Goal: Task Accomplishment & Management: Complete application form

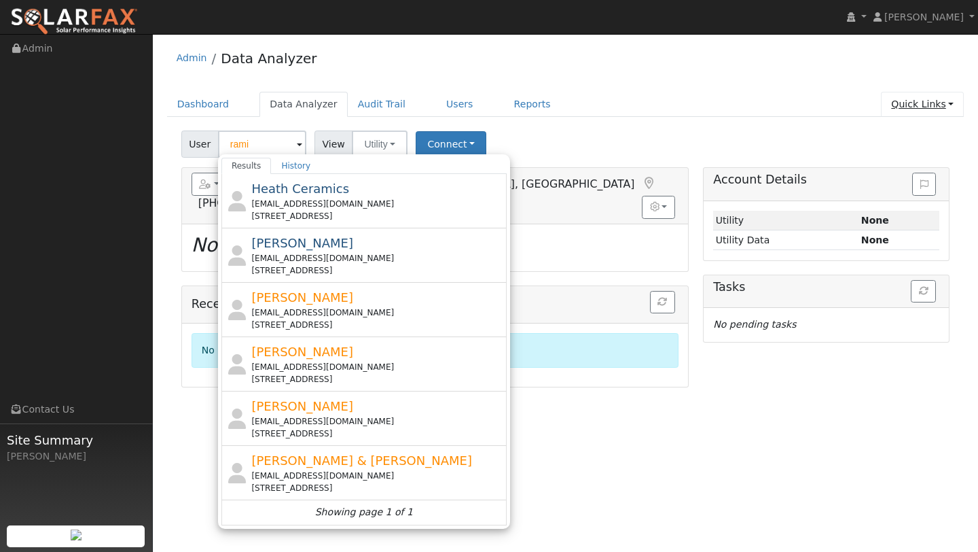
click at [891, 106] on link "Quick Links" at bounding box center [922, 104] width 83 height 25
type input "[PERSON_NAME]"
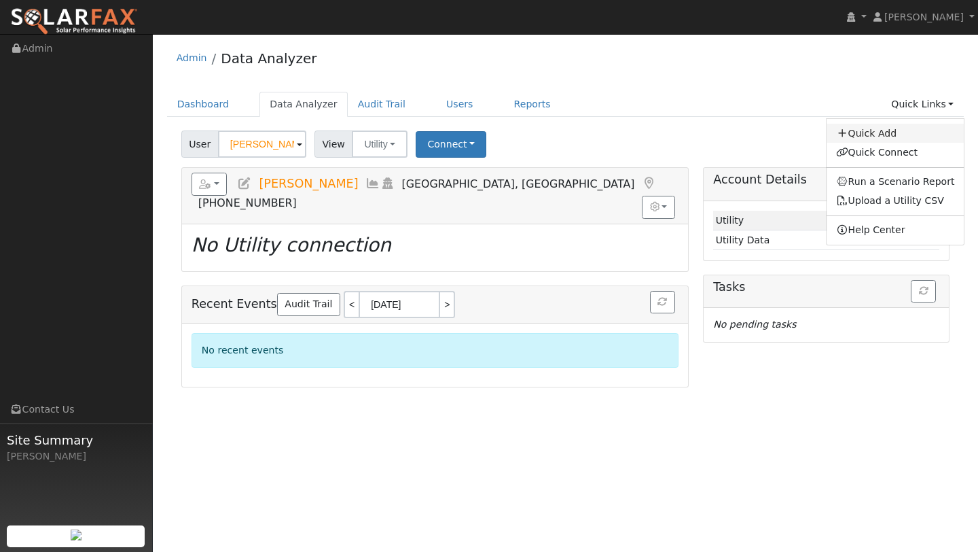
click at [887, 128] on link "Quick Add" at bounding box center [896, 133] width 138 height 19
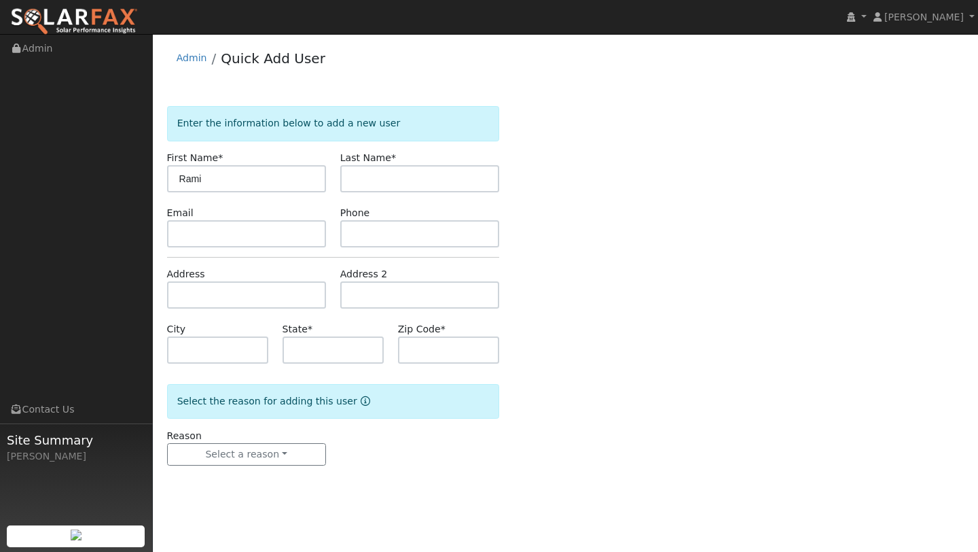
type input "Rami"
click at [377, 168] on input "text" at bounding box center [419, 178] width 159 height 27
type input "Selam"
click at [224, 302] on input "text" at bounding box center [246, 294] width 159 height 27
type input "2798 Coleman Glen Lane"
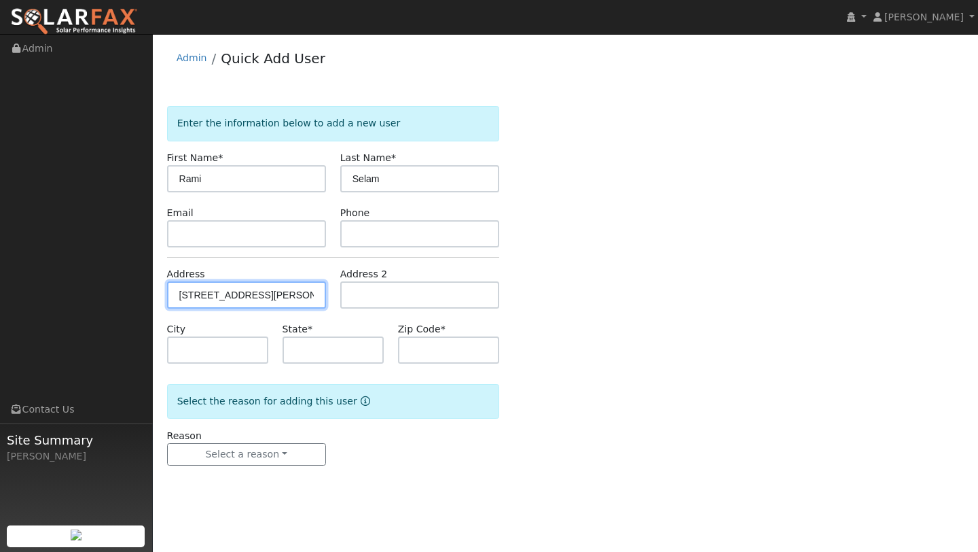
type input "Santa Rosa"
type input "CA"
type input "95407"
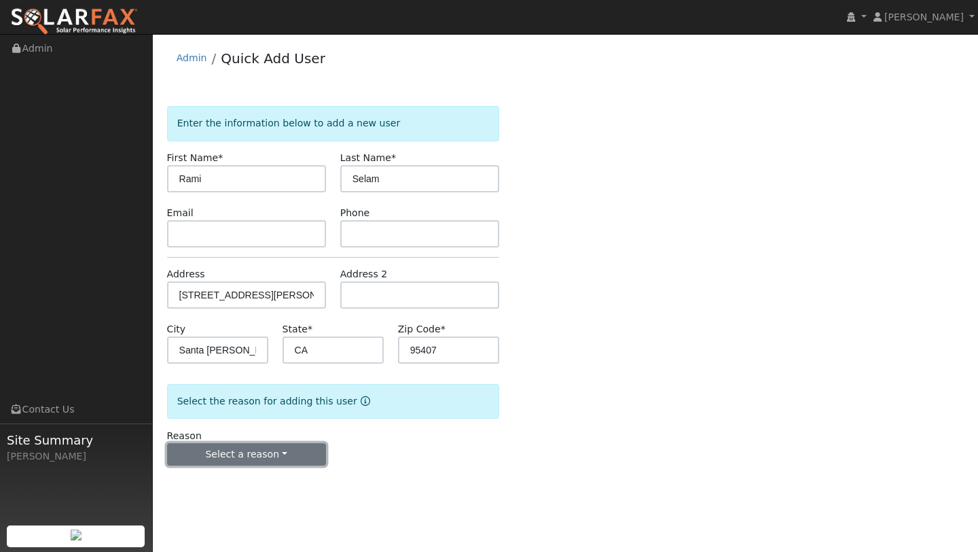
click at [289, 463] on button "Select a reason" at bounding box center [246, 454] width 159 height 23
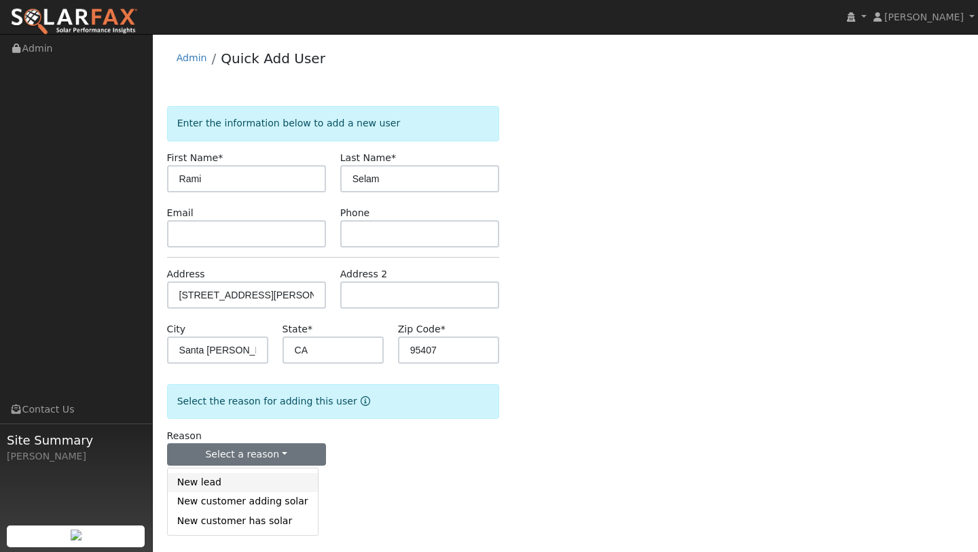
click at [242, 475] on link "New lead" at bounding box center [243, 482] width 150 height 19
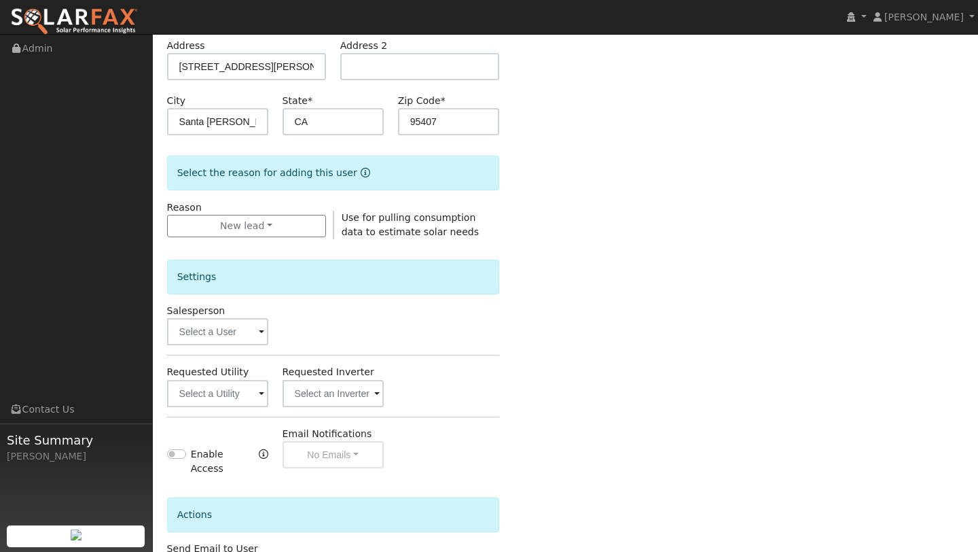
scroll to position [245, 0]
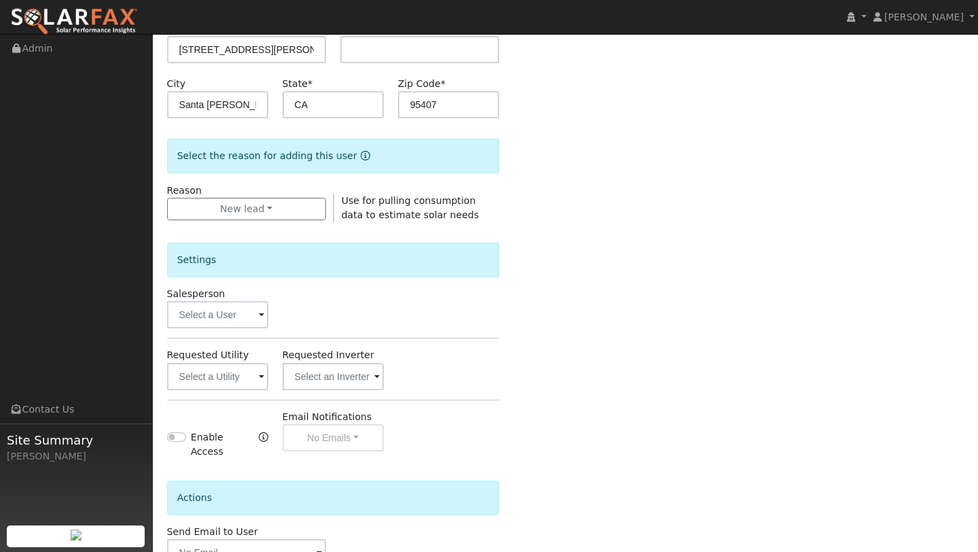
click at [199, 299] on label "Salesperson" at bounding box center [196, 294] width 58 height 14
click at [199, 308] on input "text" at bounding box center [217, 314] width 101 height 27
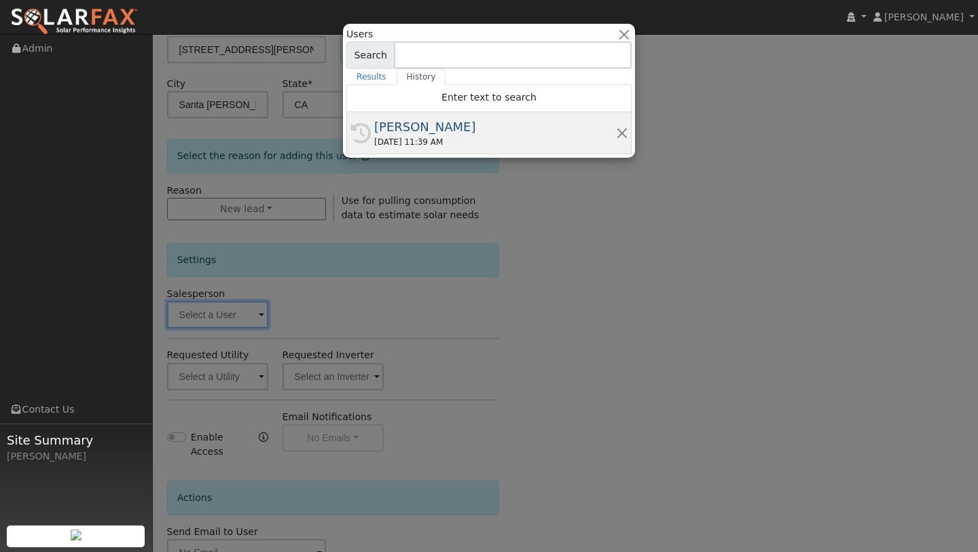
click at [403, 145] on div "10/04/2025 11:39 AM" at bounding box center [495, 142] width 242 height 12
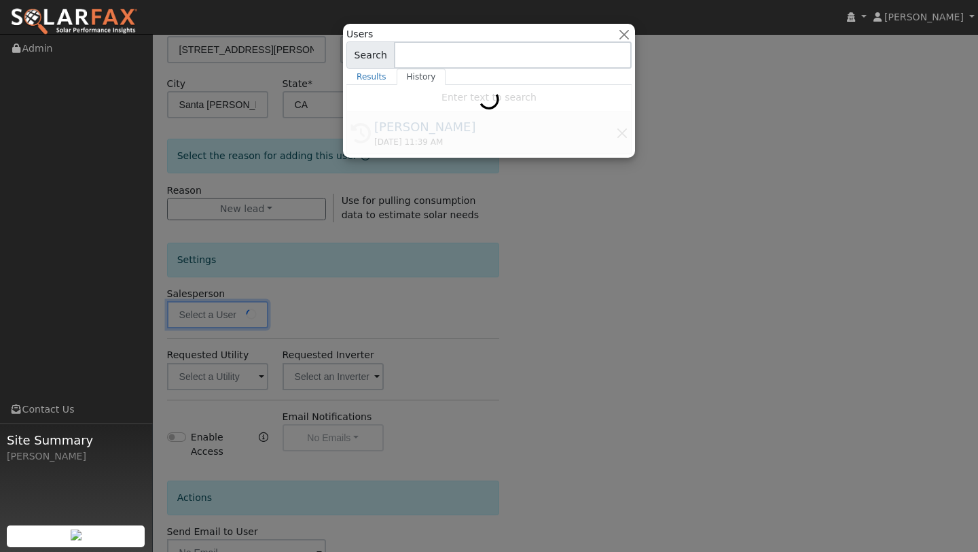
type input "[PERSON_NAME]"
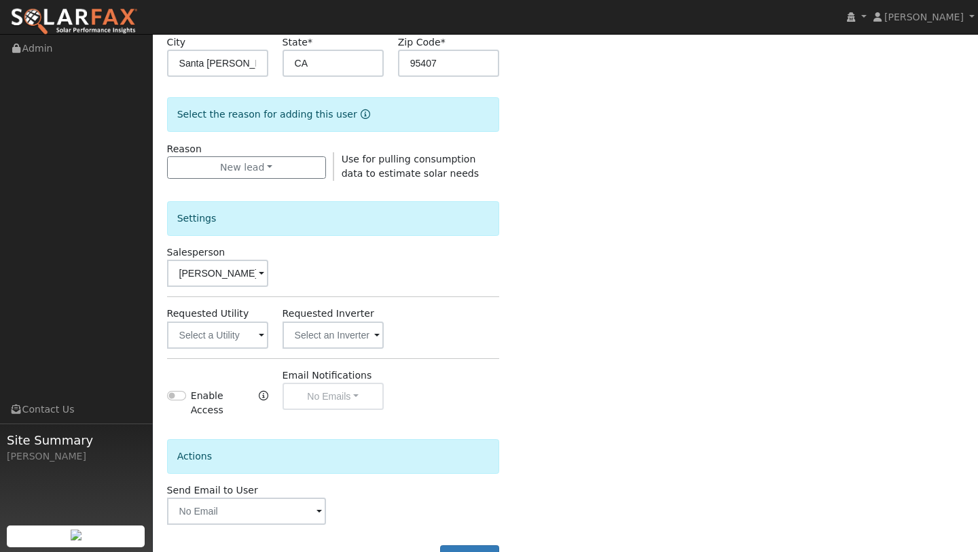
scroll to position [328, 0]
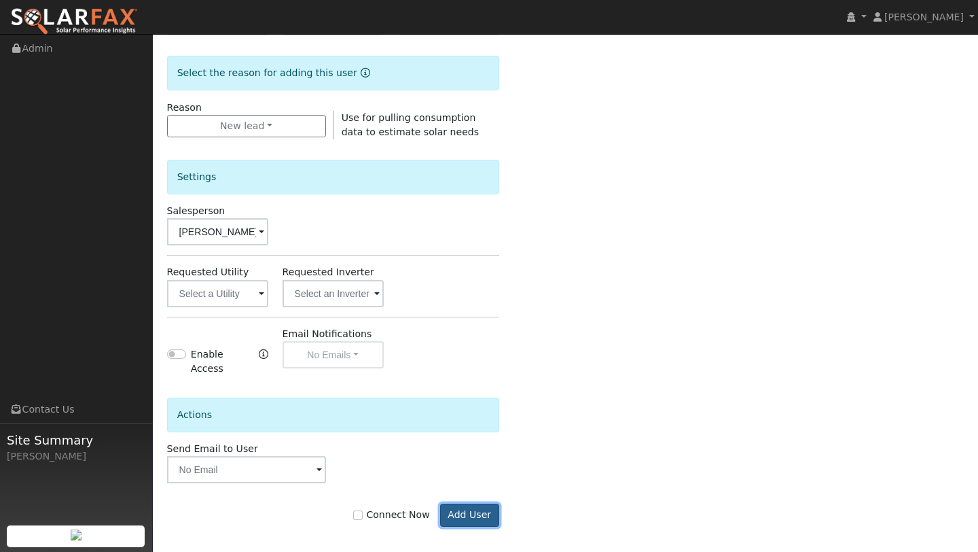
click at [458, 509] on button "Add User" at bounding box center [469, 514] width 59 height 23
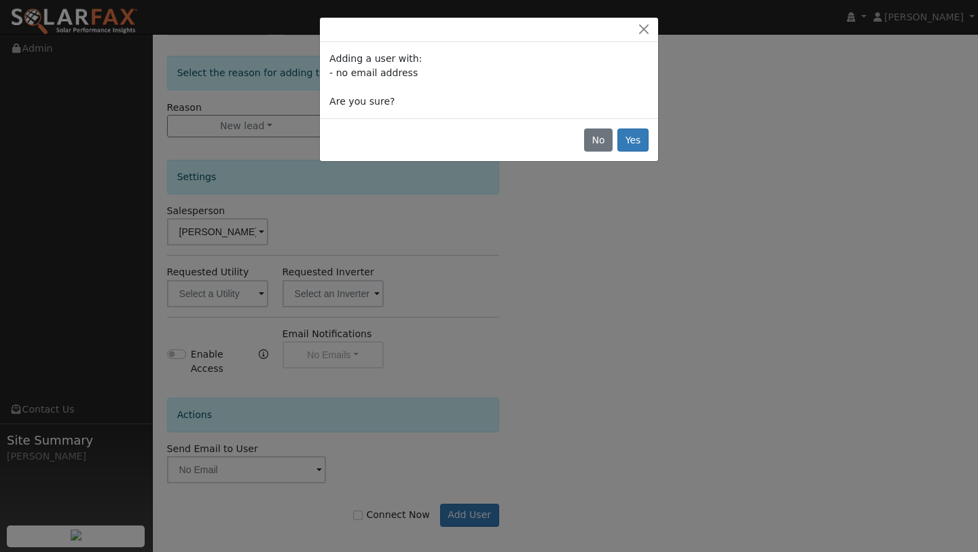
click at [623, 123] on div "No Yes" at bounding box center [489, 139] width 338 height 43
click at [623, 133] on button "Yes" at bounding box center [633, 139] width 31 height 23
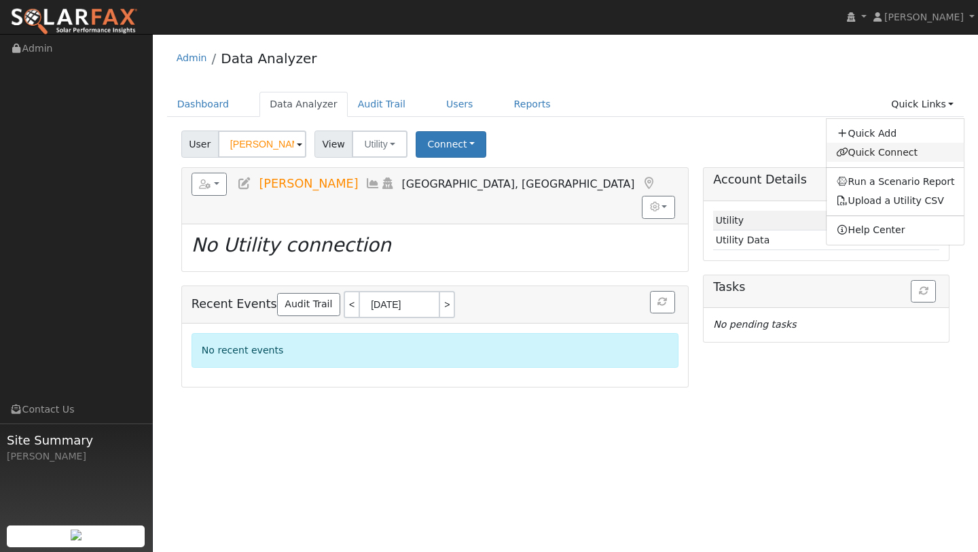
click at [894, 147] on link "Quick Connect" at bounding box center [896, 152] width 138 height 19
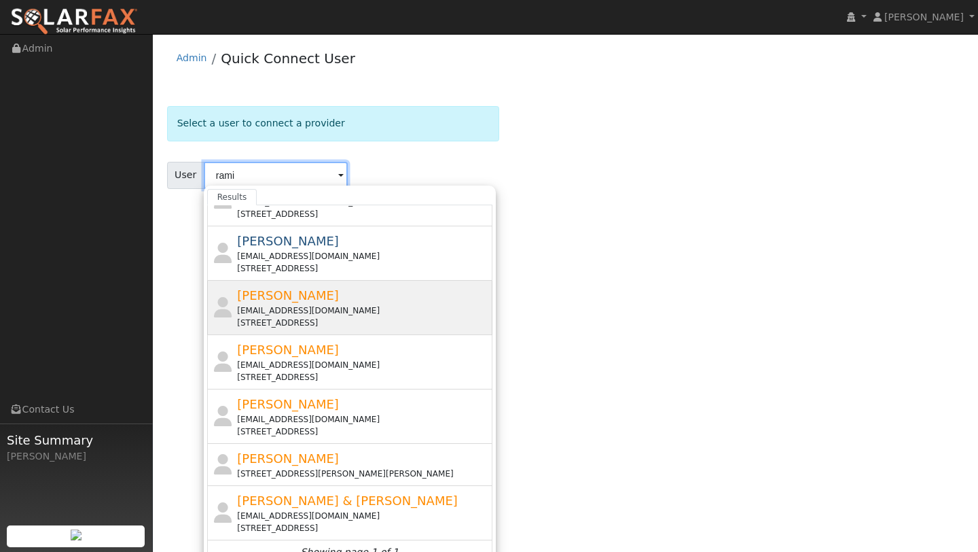
scroll to position [36, 0]
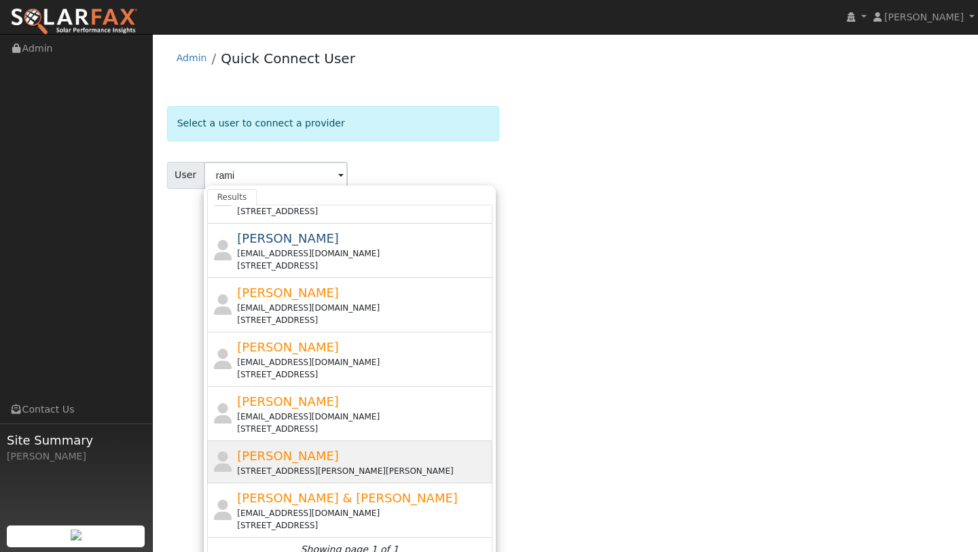
click at [290, 469] on div "2798 Coleman Glen Lane, Santa Rosa, CA 95407" at bounding box center [363, 471] width 252 height 12
type input "Rami Selam"
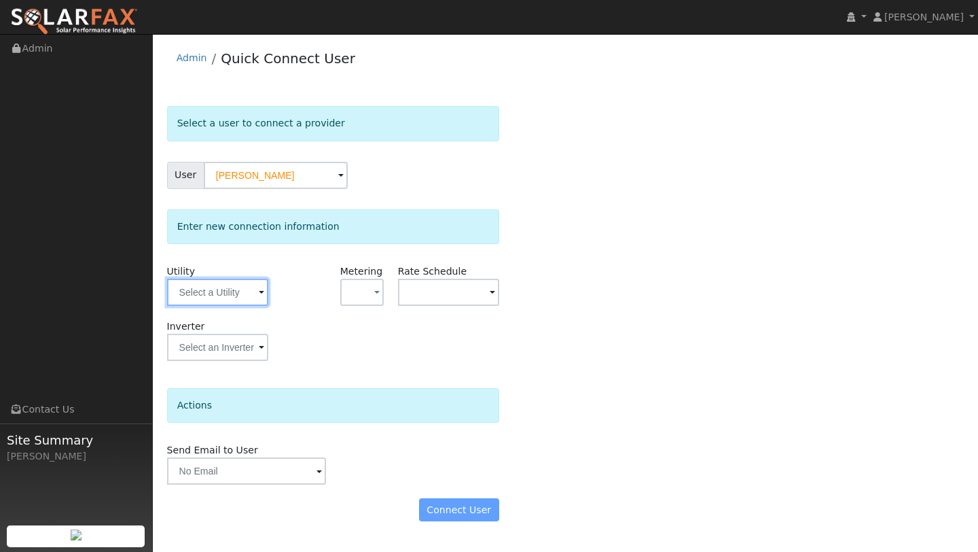
click at [227, 298] on input "text" at bounding box center [217, 292] width 101 height 27
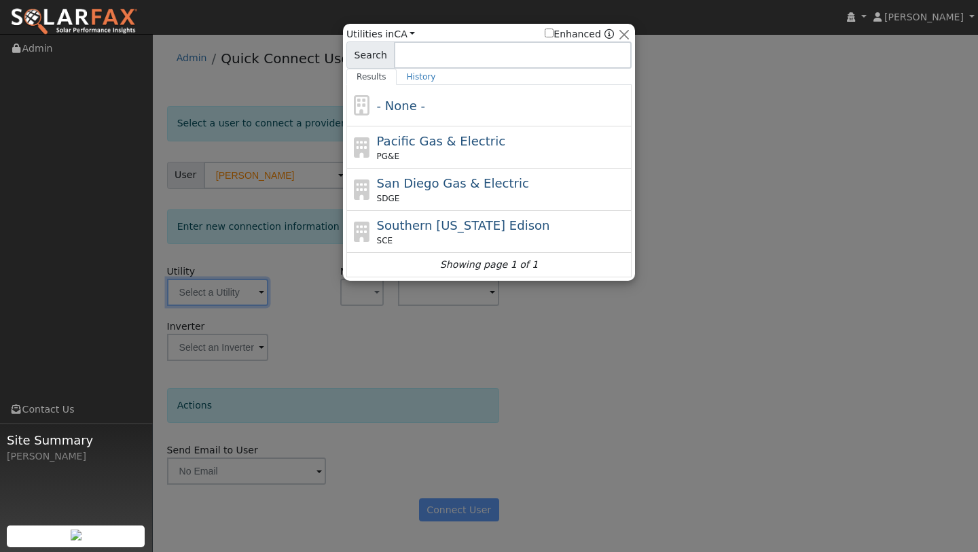
click at [362, 156] on icon at bounding box center [362, 147] width 23 height 20
type input "PG&E"
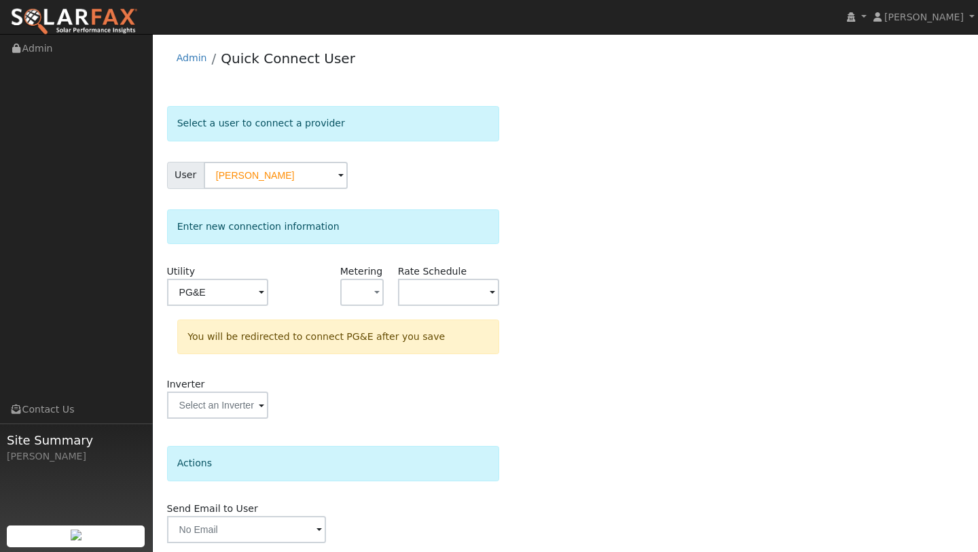
scroll to position [48, 0]
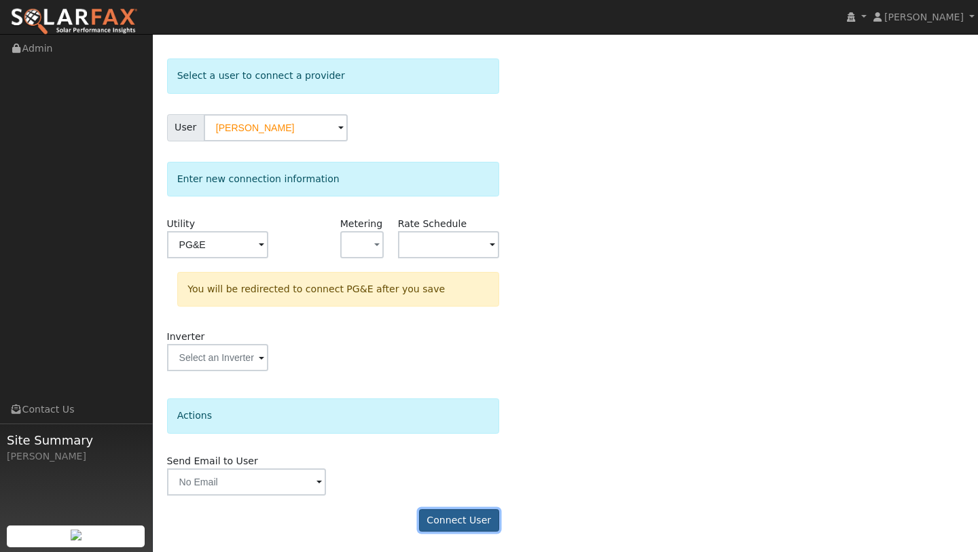
click at [428, 515] on button "Connect User" at bounding box center [459, 520] width 80 height 23
